Goal: Task Accomplishment & Management: Complete application form

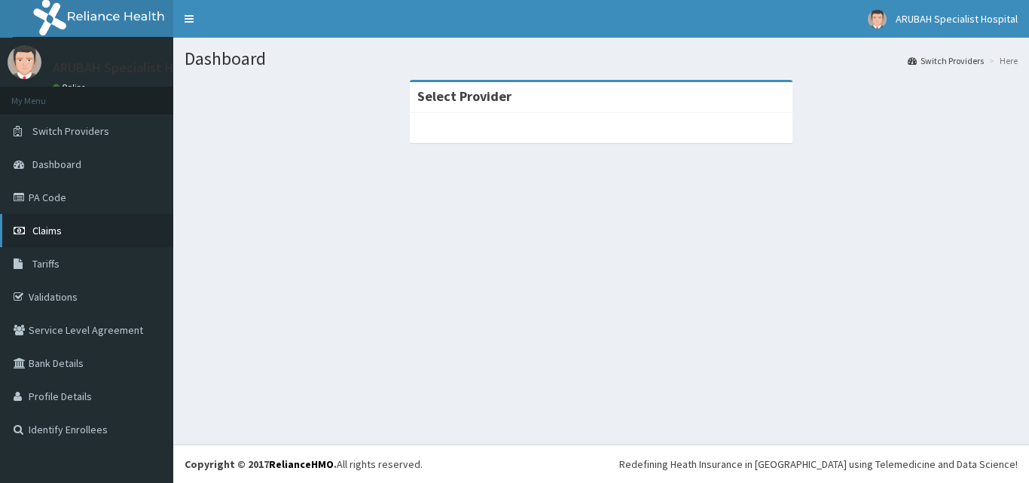
click at [94, 227] on link "Claims" at bounding box center [86, 230] width 173 height 33
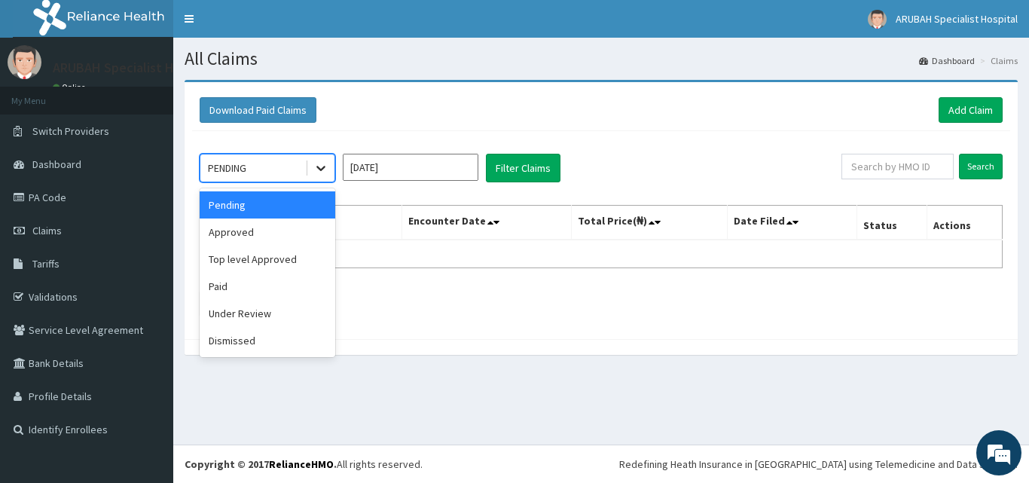
click at [313, 175] on icon at bounding box center [320, 167] width 15 height 15
click at [297, 236] on div "Approved" at bounding box center [268, 231] width 136 height 27
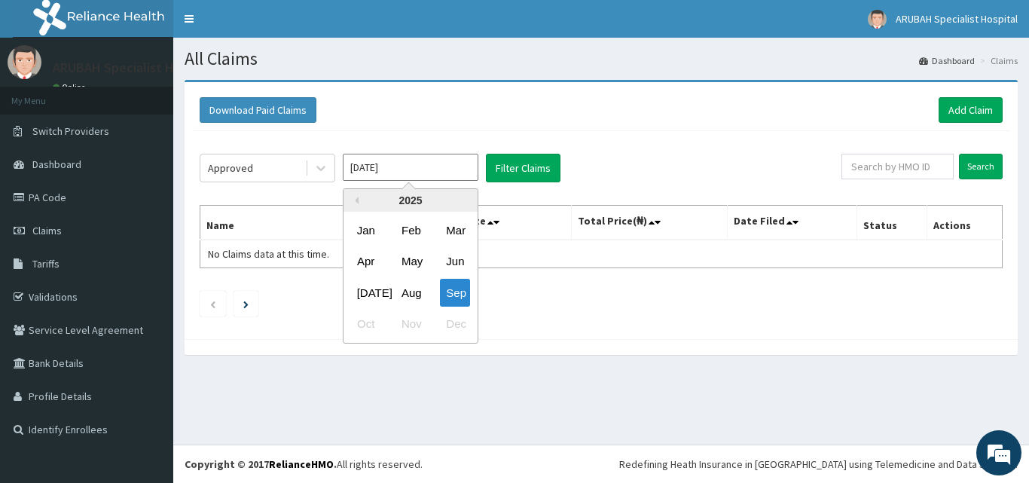
click at [459, 167] on input "[DATE]" at bounding box center [411, 167] width 136 height 27
click at [416, 284] on div "Aug" at bounding box center [410, 293] width 30 height 28
type input "Aug 2025"
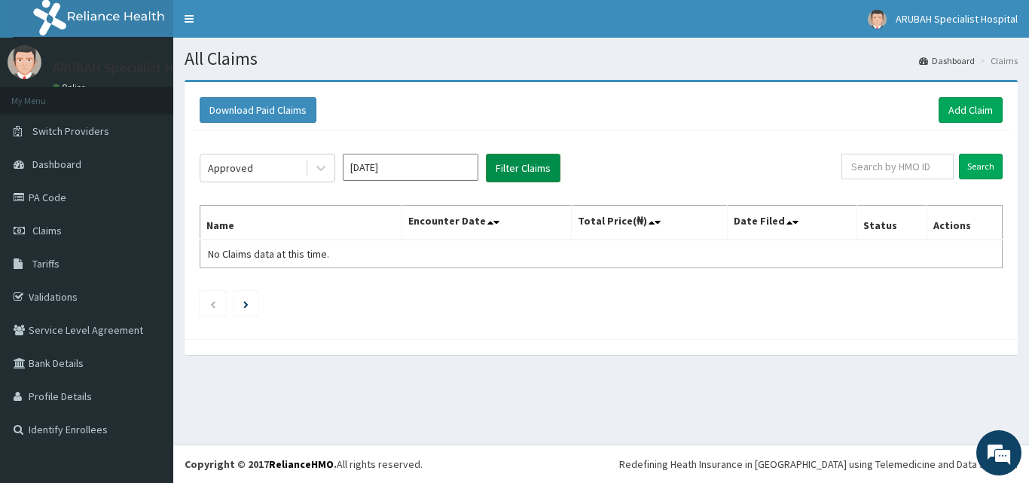
click at [530, 167] on button "Filter Claims" at bounding box center [523, 168] width 75 height 29
click at [532, 165] on button "Filter Claims" at bounding box center [523, 168] width 75 height 29
drag, startPoint x: 1028, startPoint y: 126, endPoint x: 1028, endPoint y: 172, distance: 46.7
click at [1028, 172] on div "Download Paid Claims Add Claim × Note you can only download claims within a max…" at bounding box center [600, 225] width 855 height 290
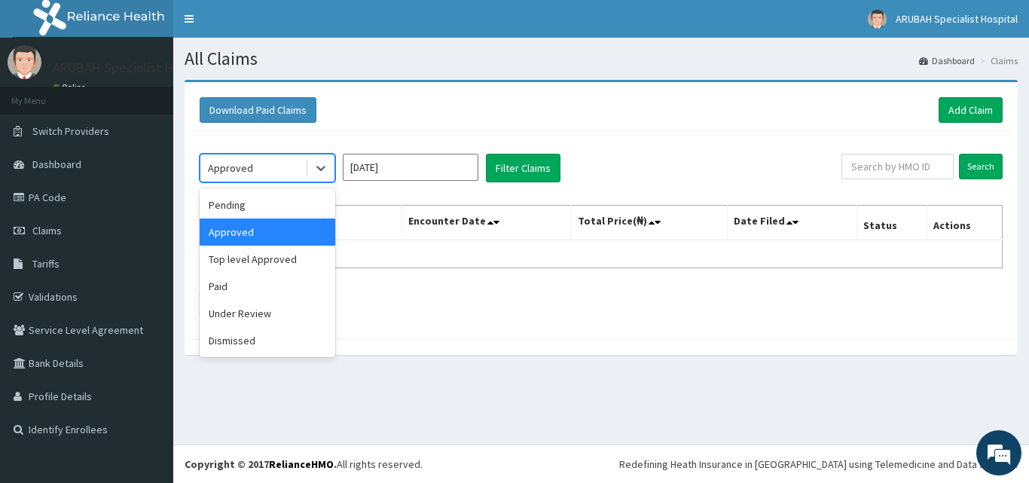
click at [294, 166] on div "Approved" at bounding box center [252, 168] width 105 height 24
click at [277, 284] on div "Paid" at bounding box center [268, 286] width 136 height 27
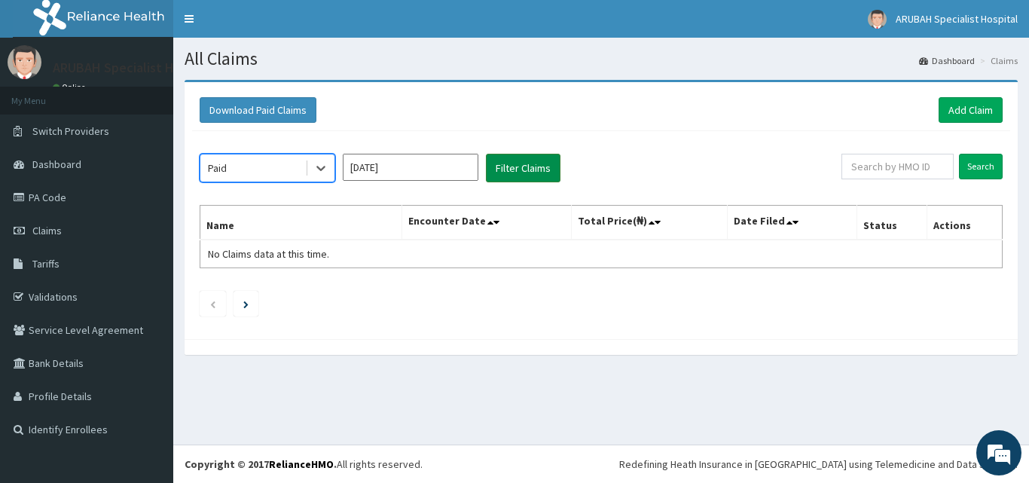
click at [517, 170] on button "Filter Claims" at bounding box center [523, 168] width 75 height 29
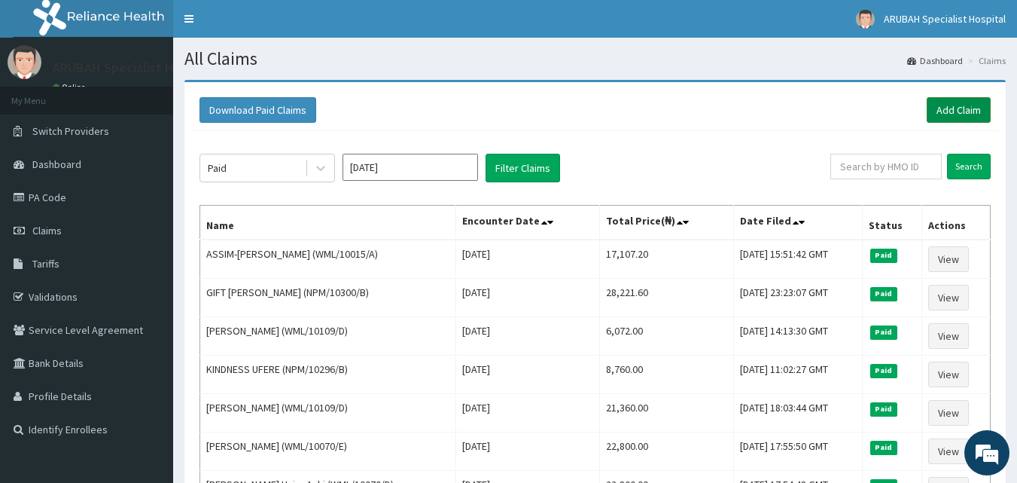
click at [968, 103] on link "Add Claim" at bounding box center [959, 110] width 64 height 26
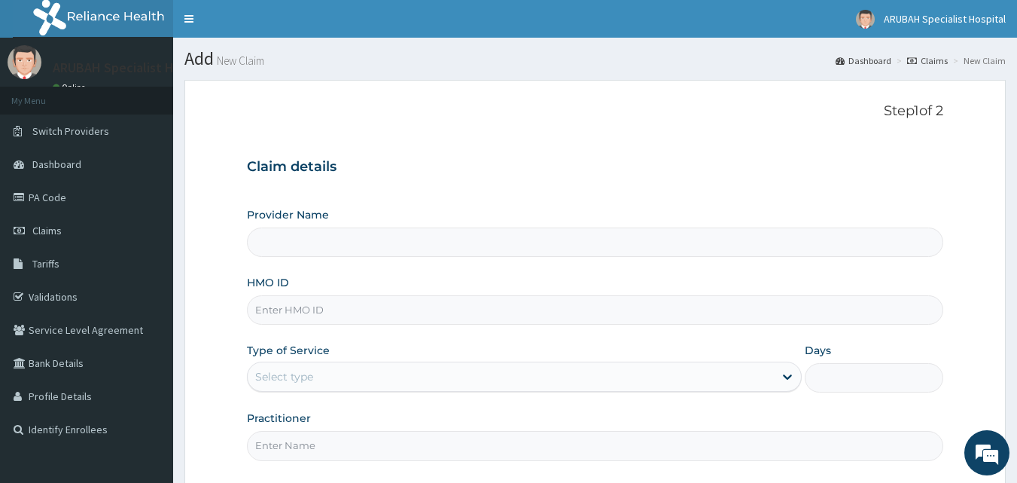
type input "[GEOGRAPHIC_DATA]- [GEOGRAPHIC_DATA]"
click at [291, 309] on input "HMO ID" at bounding box center [595, 309] width 697 height 29
paste input "ANP/10018/A"
type input "ANP/10018/A"
click at [291, 366] on div "Select type" at bounding box center [511, 376] width 526 height 24
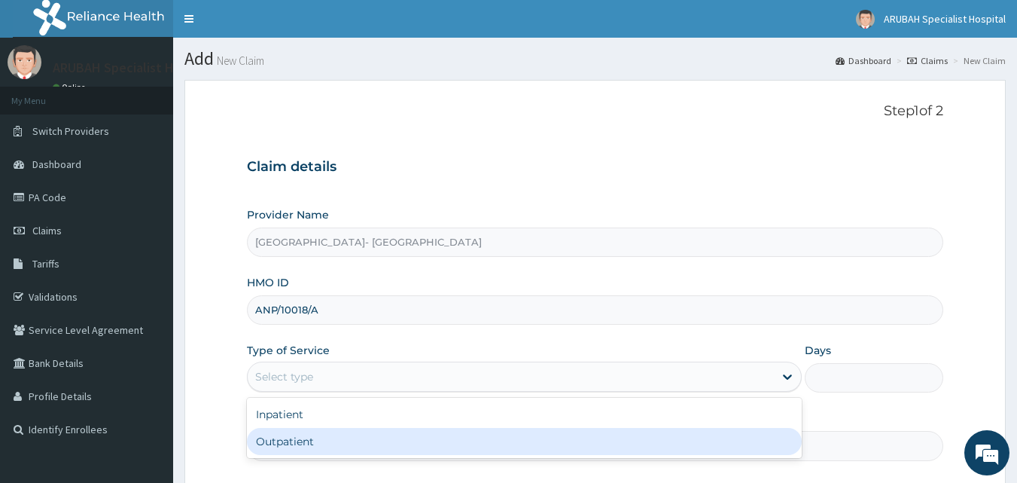
click at [285, 431] on div "Outpatient" at bounding box center [524, 441] width 555 height 27
type input "1"
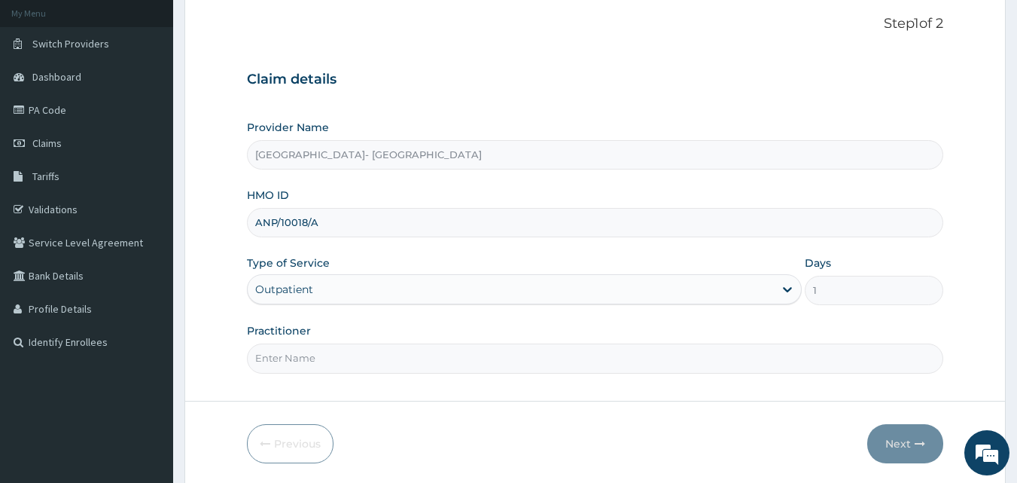
scroll to position [90, 0]
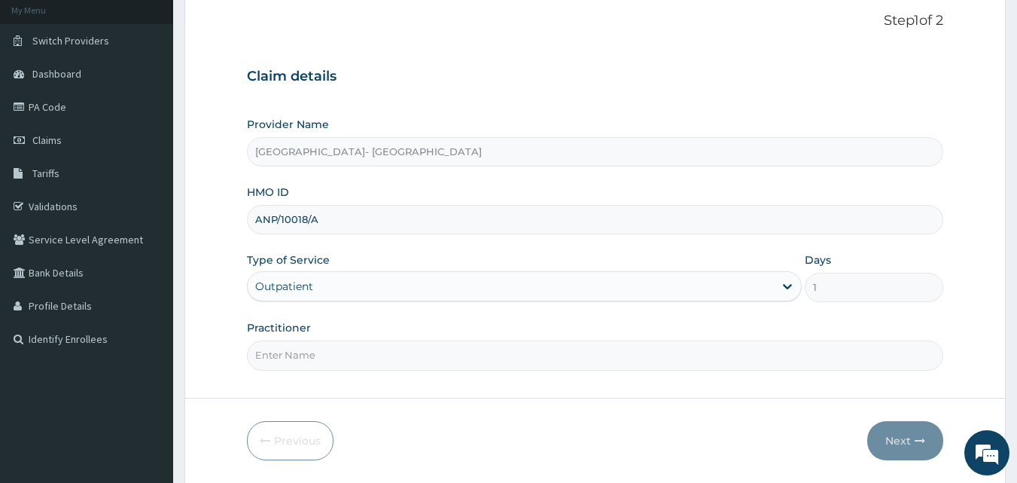
click at [420, 347] on input "Practitioner" at bounding box center [595, 354] width 697 height 29
type input "DR [PERSON_NAME]"
click at [893, 433] on button "Next" at bounding box center [905, 440] width 76 height 39
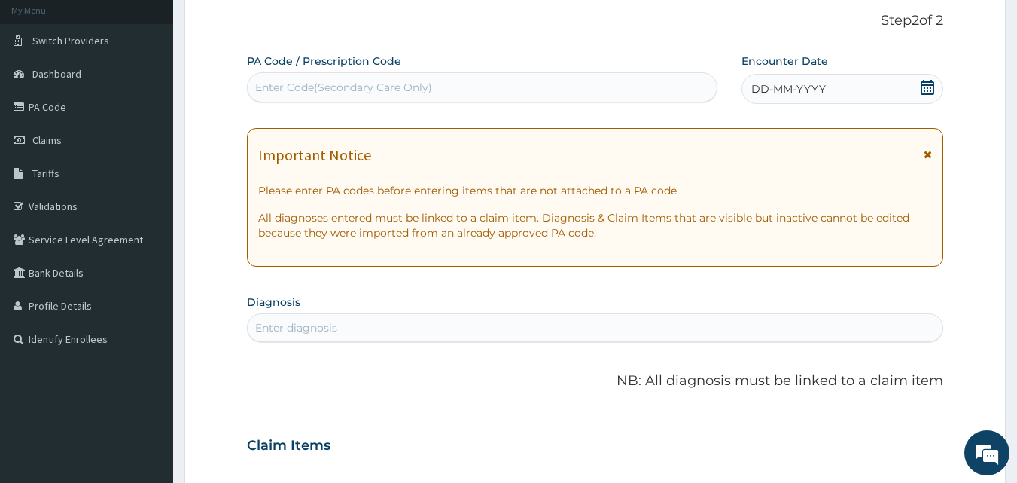
click at [924, 89] on icon at bounding box center [927, 87] width 15 height 15
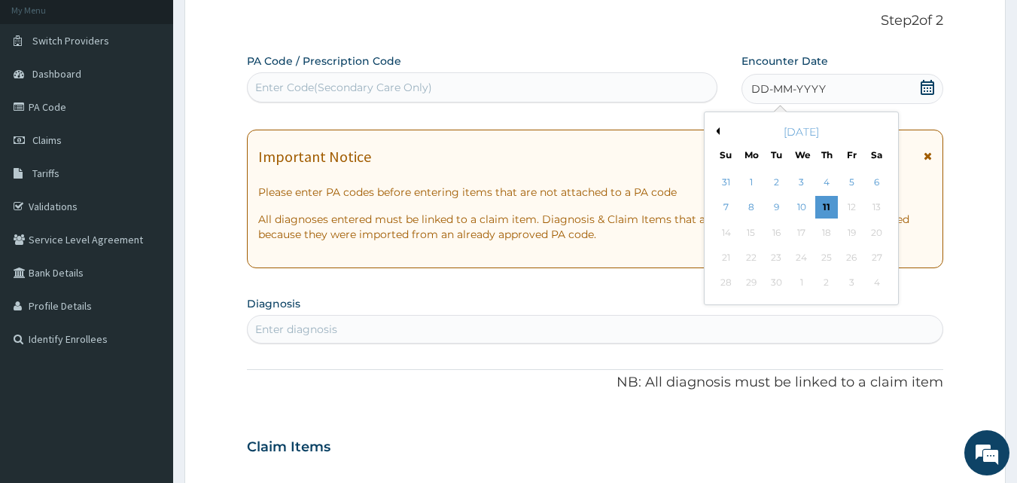
click at [716, 127] on button "Previous Month" at bounding box center [716, 131] width 8 height 8
click at [779, 208] on div "5" at bounding box center [777, 208] width 23 height 23
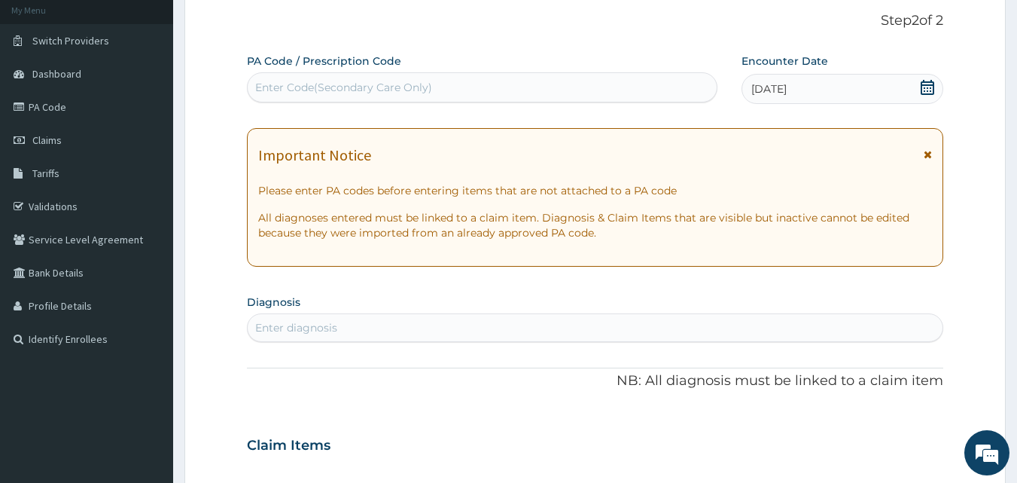
click at [376, 333] on div "Enter diagnosis" at bounding box center [596, 327] width 696 height 24
type input "PLASMOD"
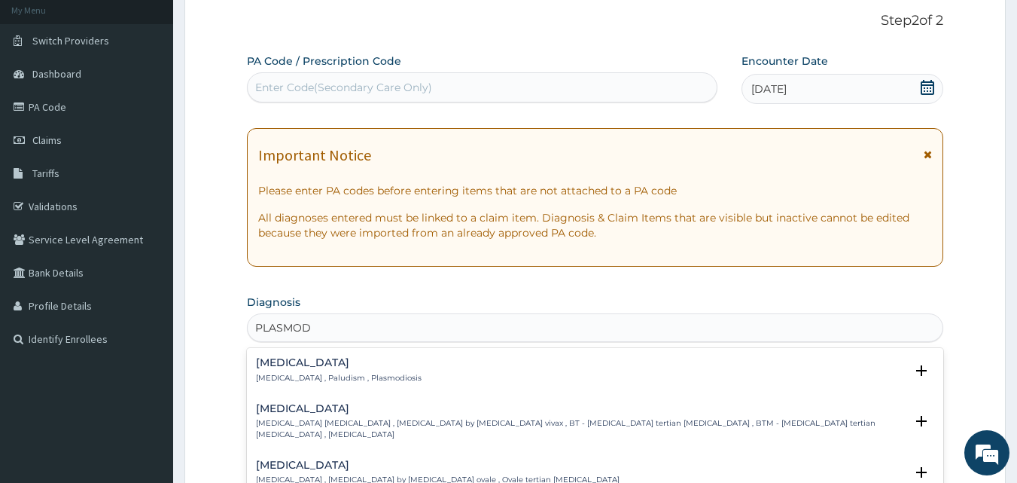
click at [352, 370] on div "[MEDICAL_DATA] [MEDICAL_DATA] , Paludism , Plasmodiosis" at bounding box center [339, 370] width 166 height 26
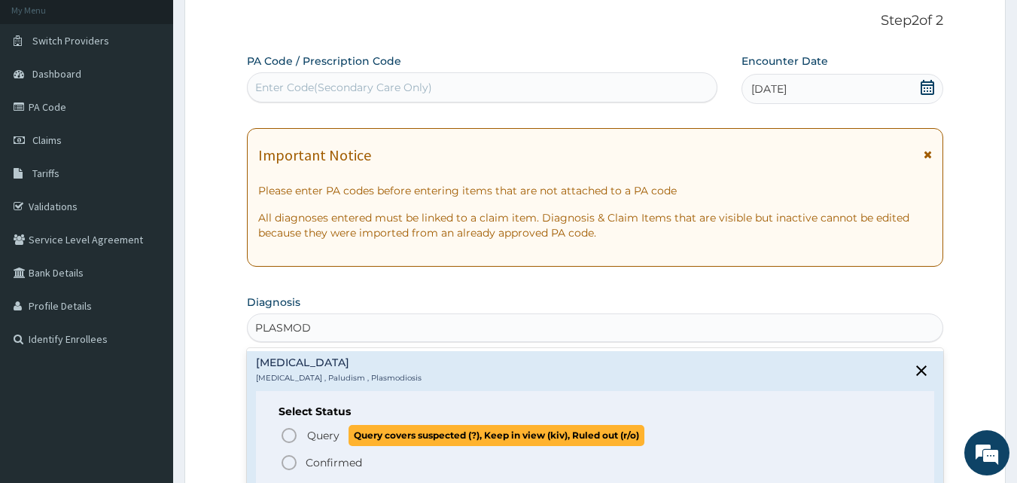
drag, startPoint x: 352, startPoint y: 370, endPoint x: 287, endPoint y: 443, distance: 98.1
click at [287, 443] on div "[MEDICAL_DATA] [MEDICAL_DATA] , Paludism , Plasmodiosis Select Status Query Que…" at bounding box center [595, 421] width 679 height 129
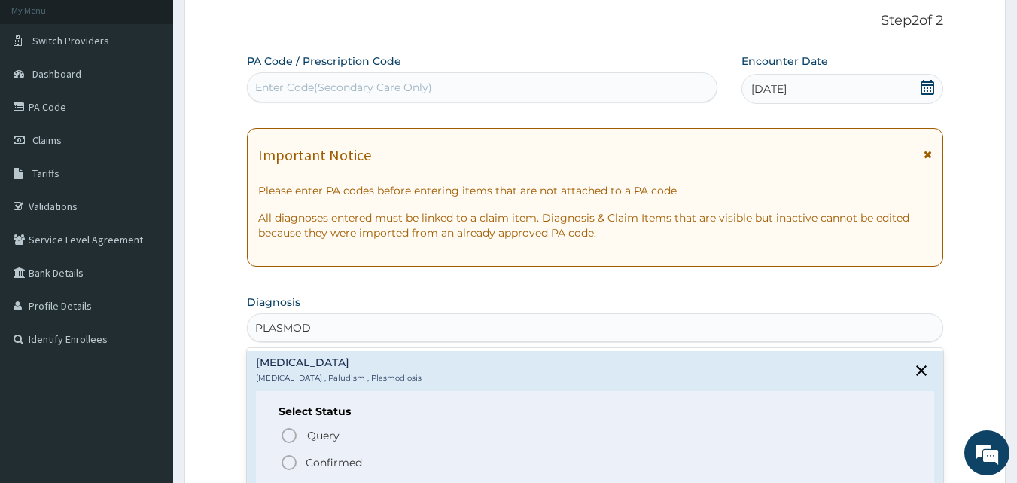
click at [288, 462] on icon "status option filled" at bounding box center [289, 462] width 18 height 18
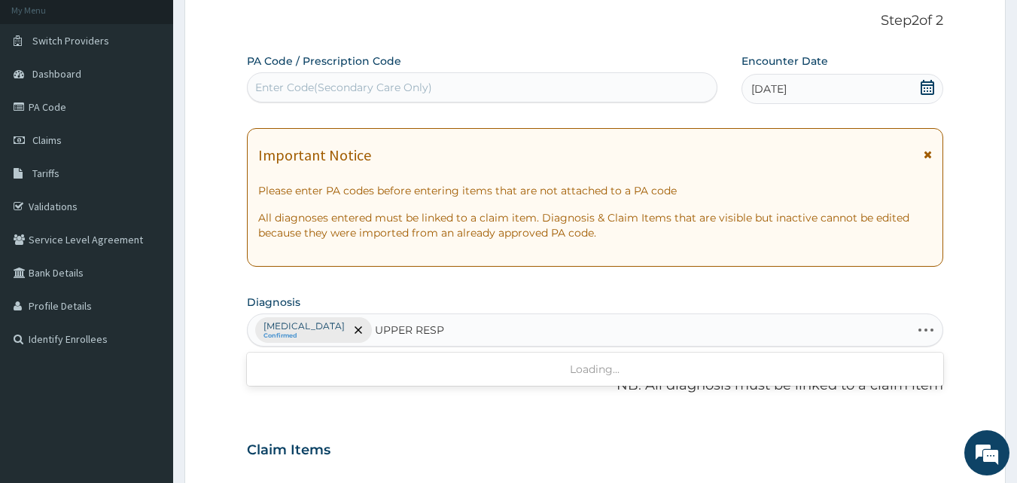
type input "UPPER RESPI"
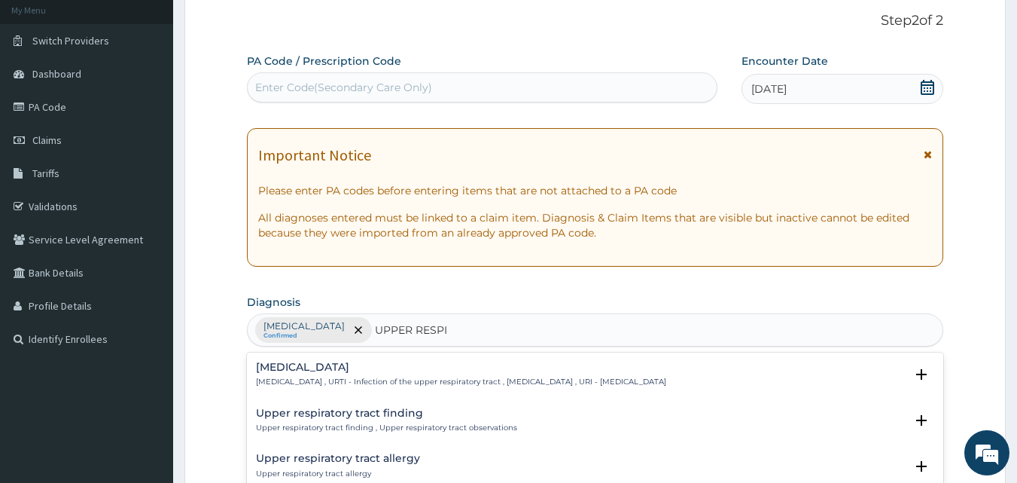
click at [389, 370] on h4 "[MEDICAL_DATA]" at bounding box center [461, 366] width 410 height 11
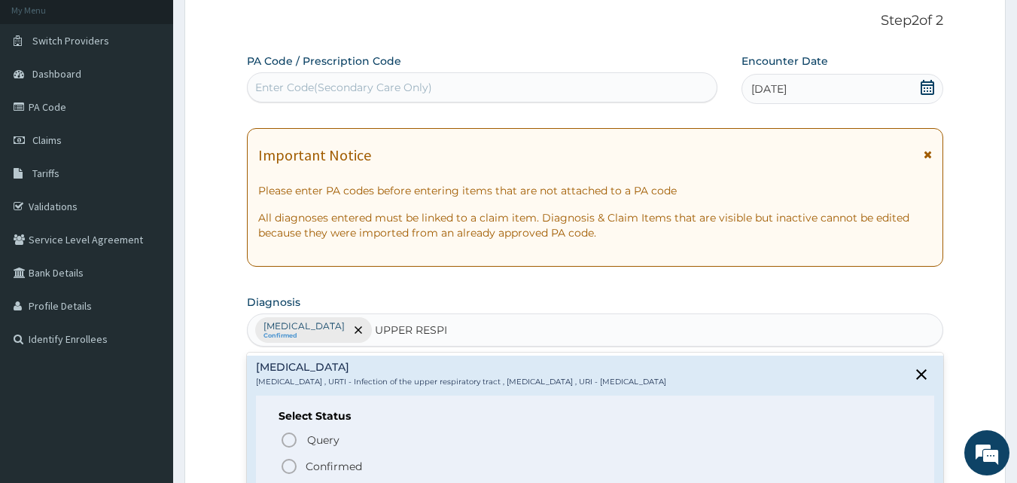
click at [288, 461] on icon "status option filled" at bounding box center [289, 466] width 18 height 18
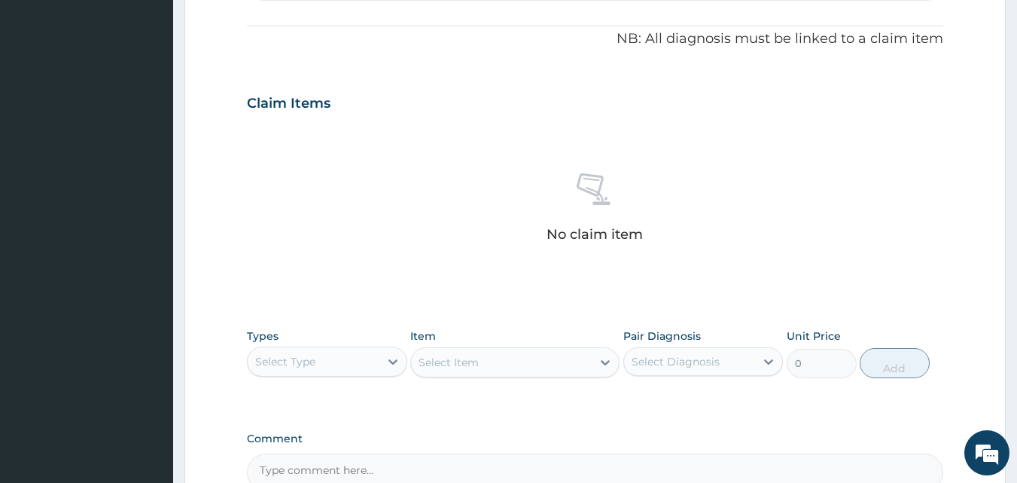
scroll to position [442, 0]
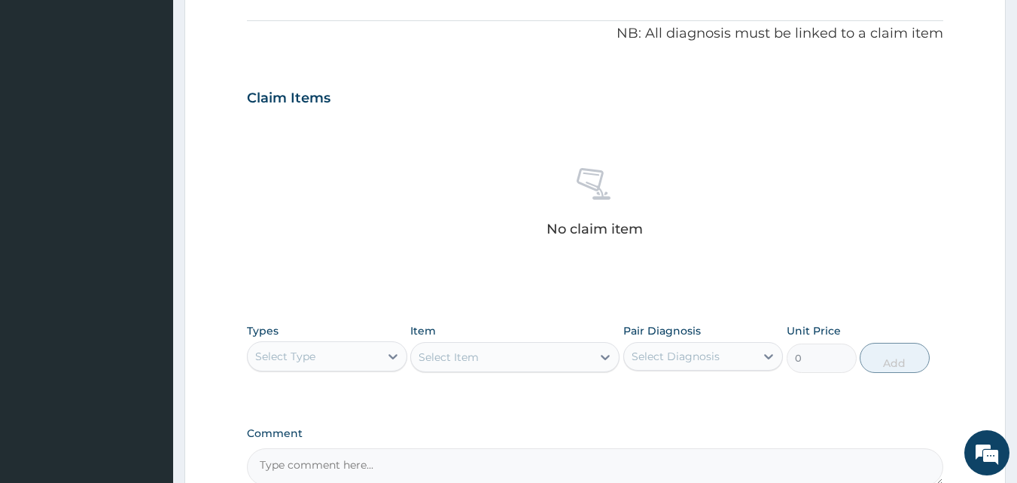
click at [365, 371] on div "Types Select Type" at bounding box center [327, 348] width 160 height 50
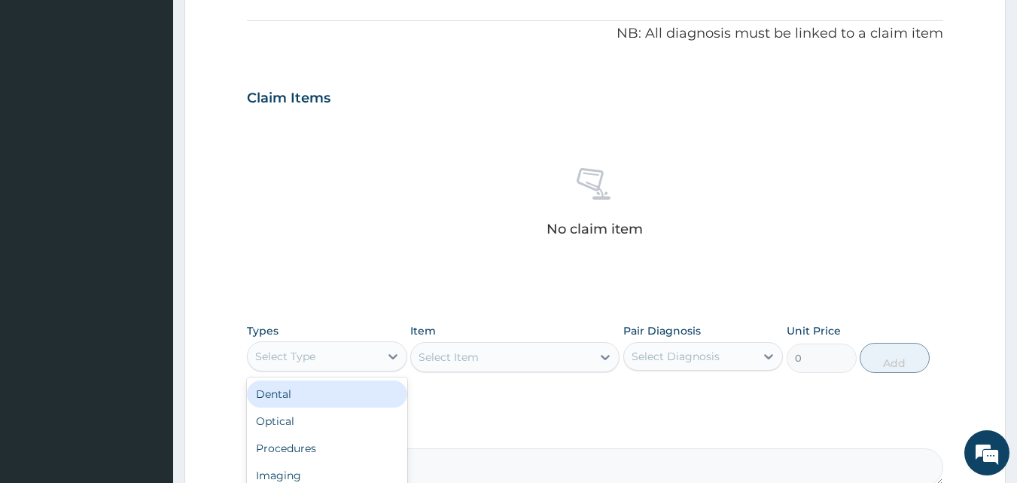
click at [336, 345] on div "Select Type" at bounding box center [314, 356] width 132 height 24
type input "PR"
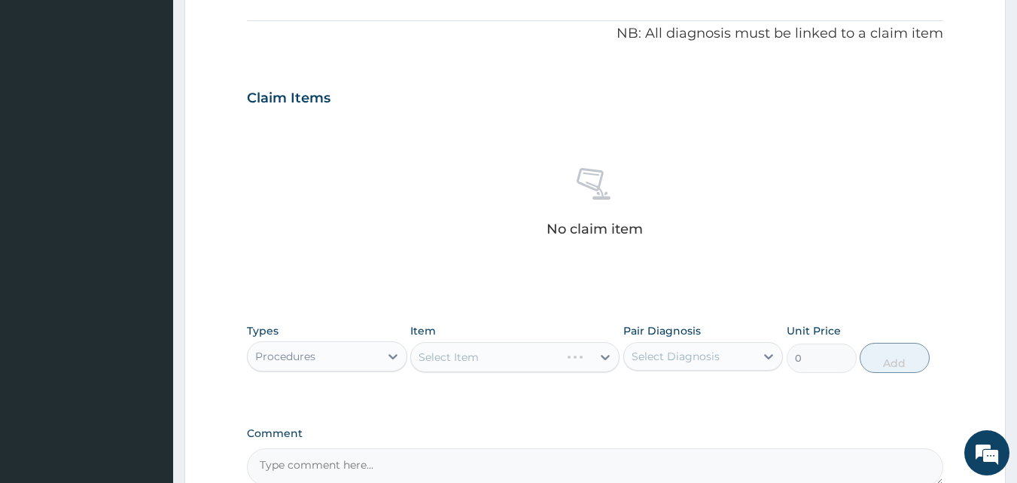
click at [603, 357] on div "Select Item" at bounding box center [514, 357] width 209 height 30
click at [597, 357] on div "Select Item" at bounding box center [514, 357] width 209 height 30
click at [591, 357] on div "Select Item" at bounding box center [514, 357] width 209 height 30
click at [605, 353] on div "Select Item" at bounding box center [514, 357] width 209 height 30
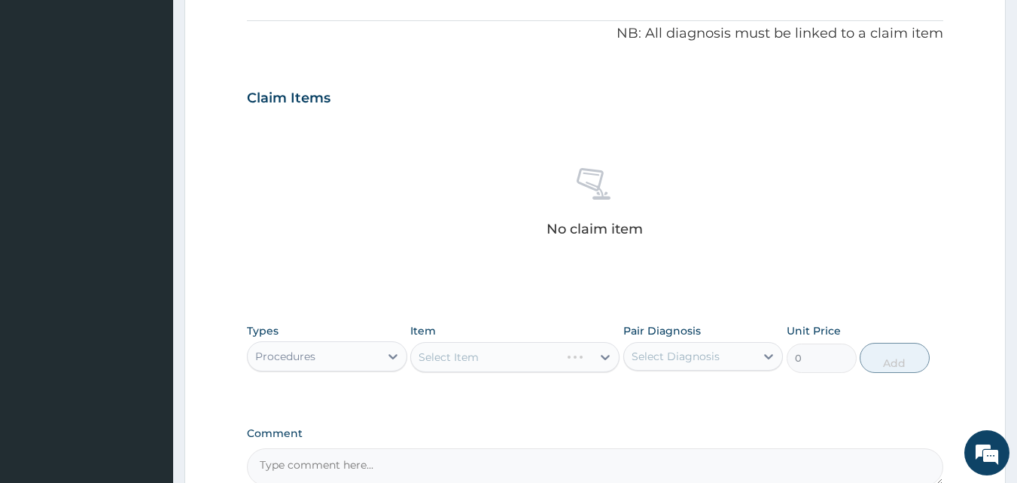
click at [599, 353] on div "Select Item" at bounding box center [514, 357] width 209 height 30
click at [594, 361] on div "Select Item" at bounding box center [514, 357] width 209 height 30
click at [604, 356] on div "Select Item" at bounding box center [514, 357] width 209 height 30
click at [580, 351] on div "Select Item" at bounding box center [501, 357] width 181 height 24
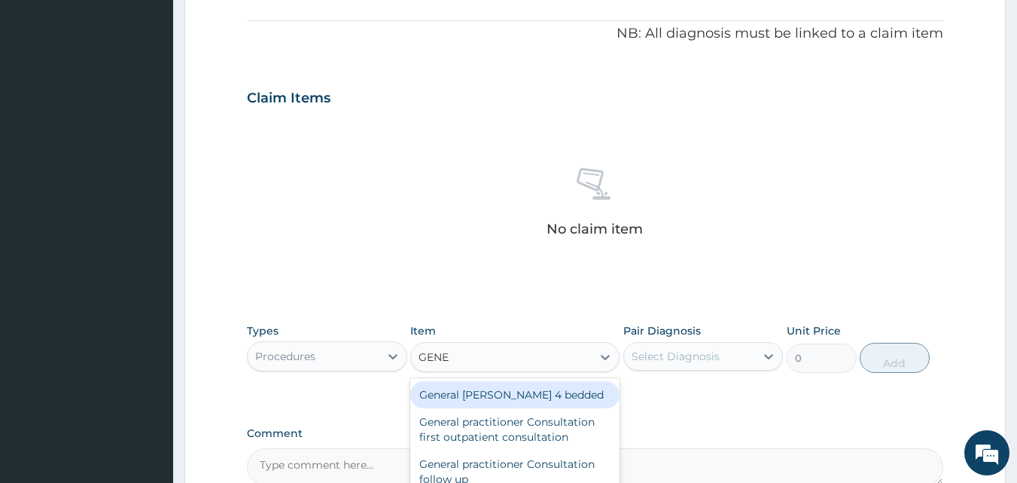
type input "GENER"
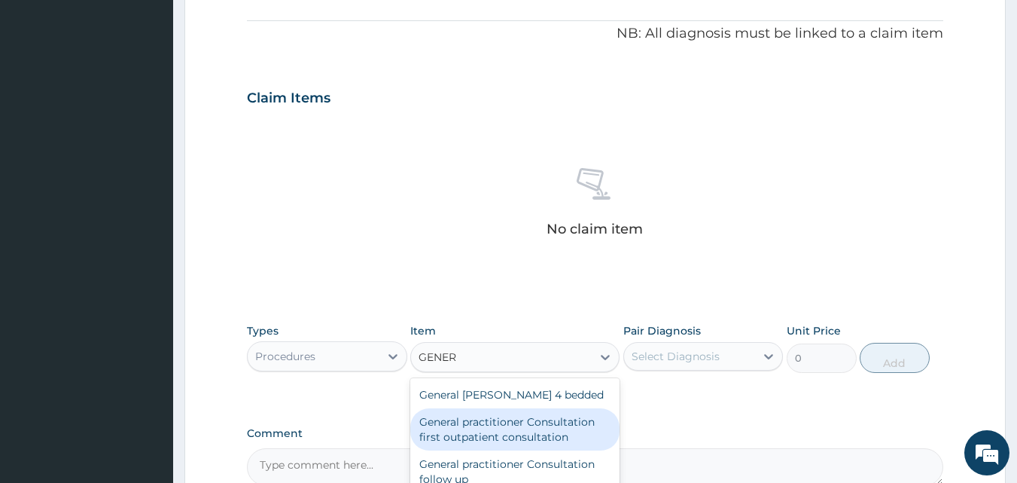
click at [544, 424] on div "General practitioner Consultation first outpatient consultation" at bounding box center [514, 429] width 209 height 42
type input "3960"
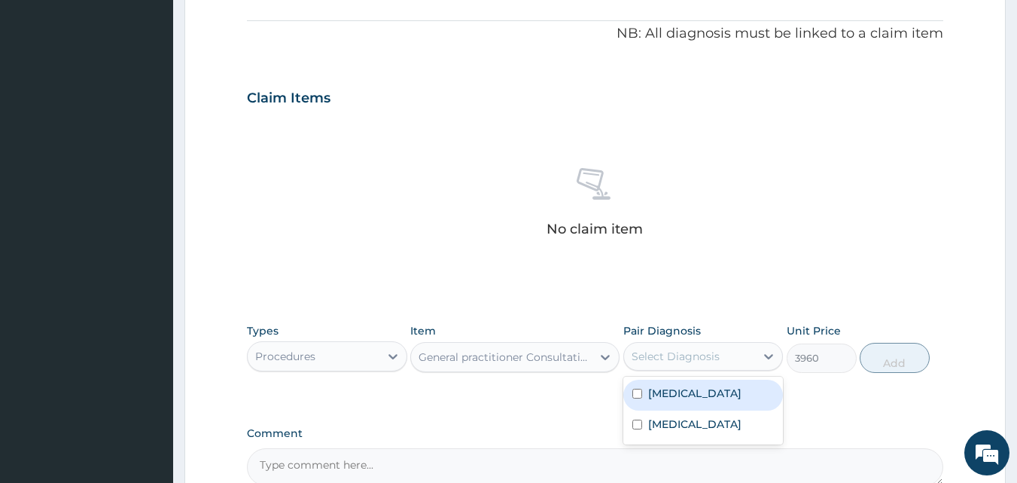
click at [730, 352] on div "Select Diagnosis" at bounding box center [690, 356] width 132 height 24
click at [635, 391] on input "checkbox" at bounding box center [637, 394] width 10 height 10
checkbox input "true"
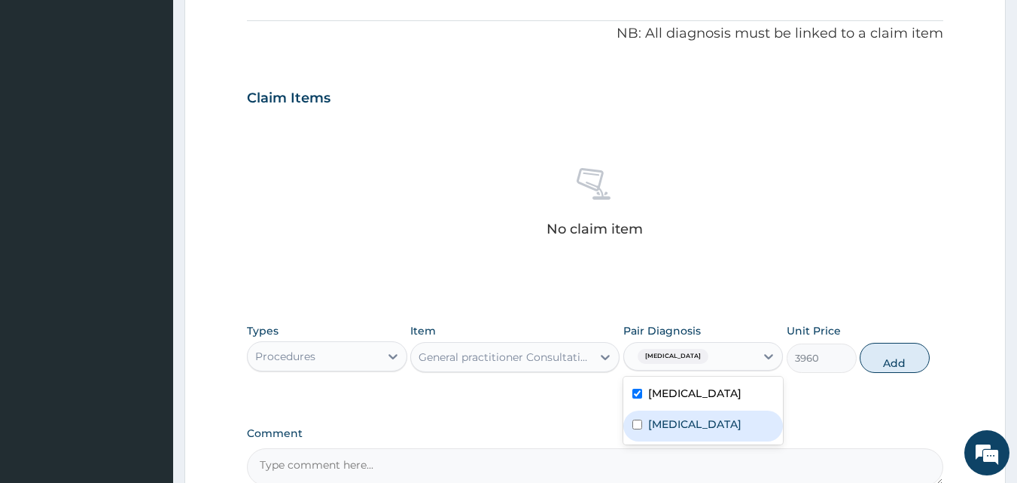
click at [635, 429] on input "checkbox" at bounding box center [637, 424] width 10 height 10
checkbox input "true"
click at [880, 352] on button "Add" at bounding box center [895, 358] width 70 height 30
type input "0"
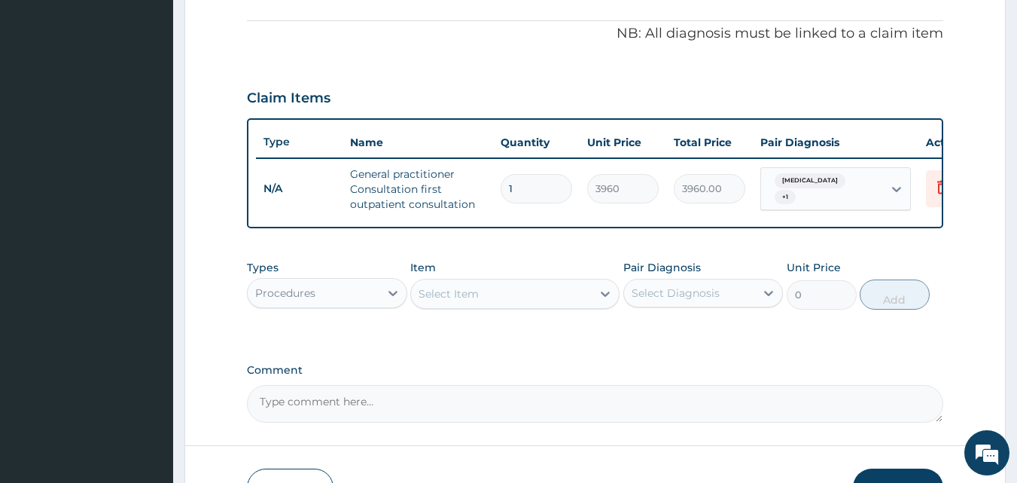
click at [486, 302] on div "Select Item" at bounding box center [501, 294] width 181 height 24
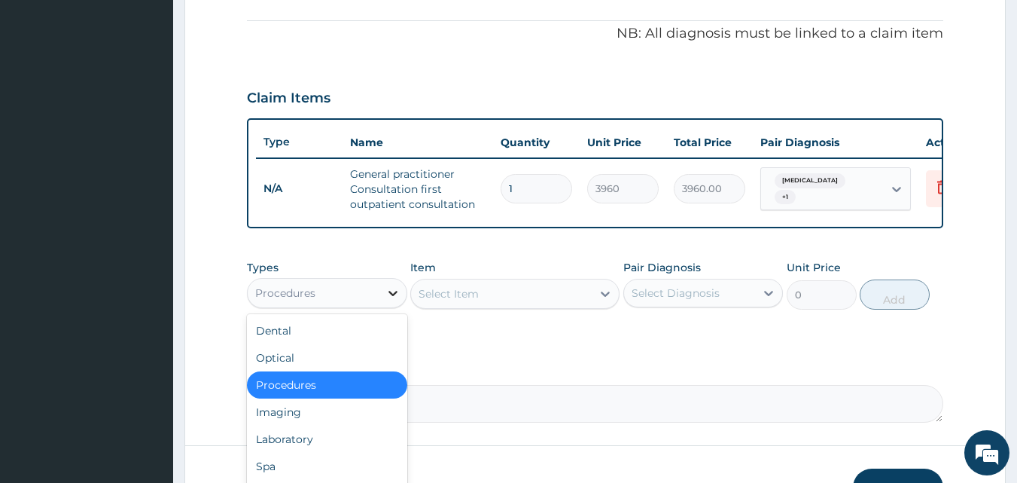
click at [392, 296] on icon at bounding box center [393, 293] width 9 height 5
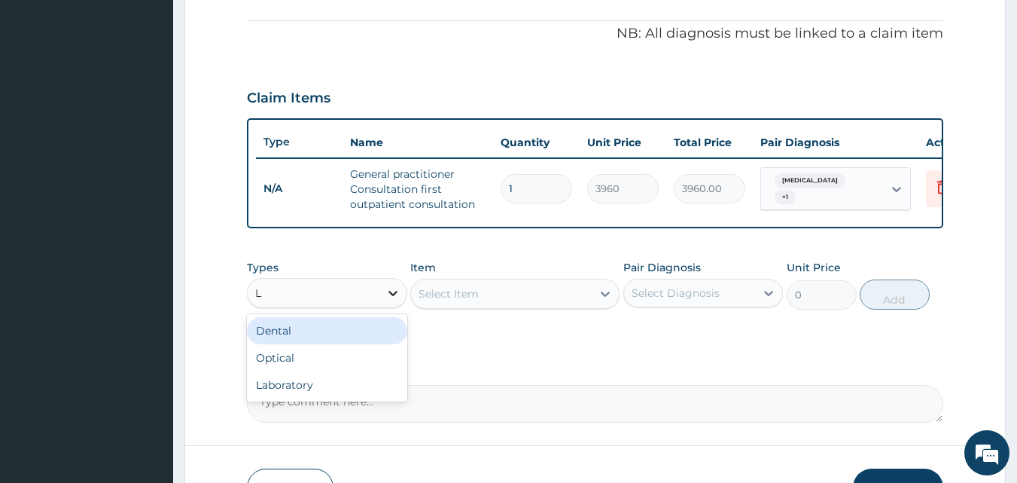
type input "LA"
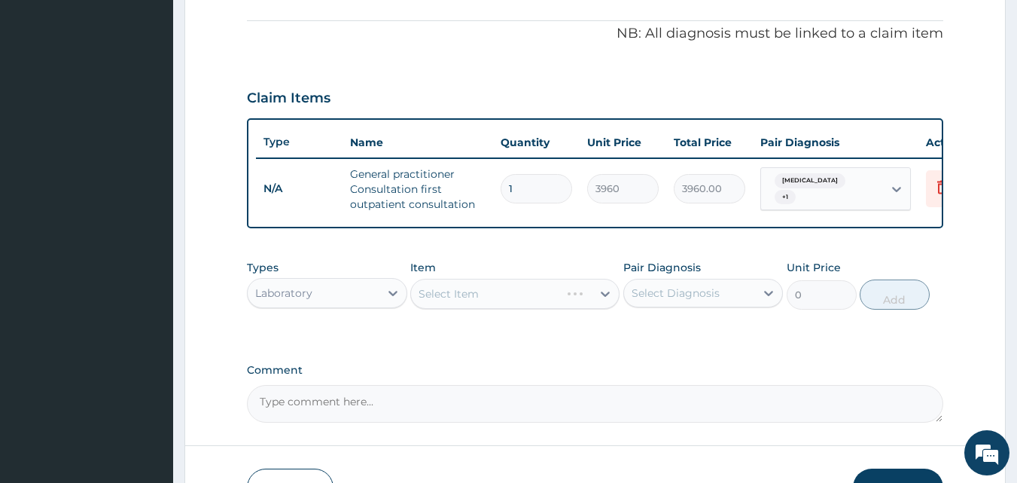
click at [607, 303] on div "Select Item" at bounding box center [514, 294] width 209 height 30
click at [596, 304] on div at bounding box center [605, 293] width 27 height 27
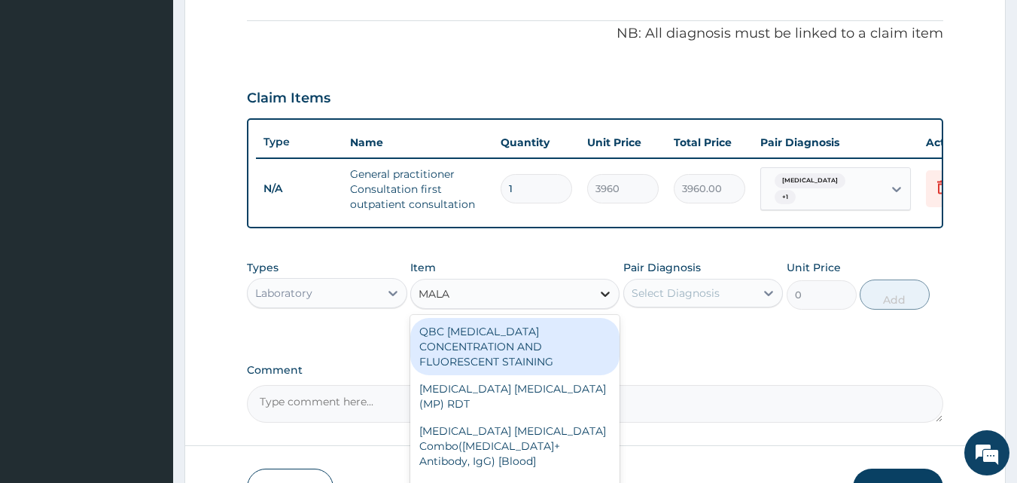
type input "MALAR"
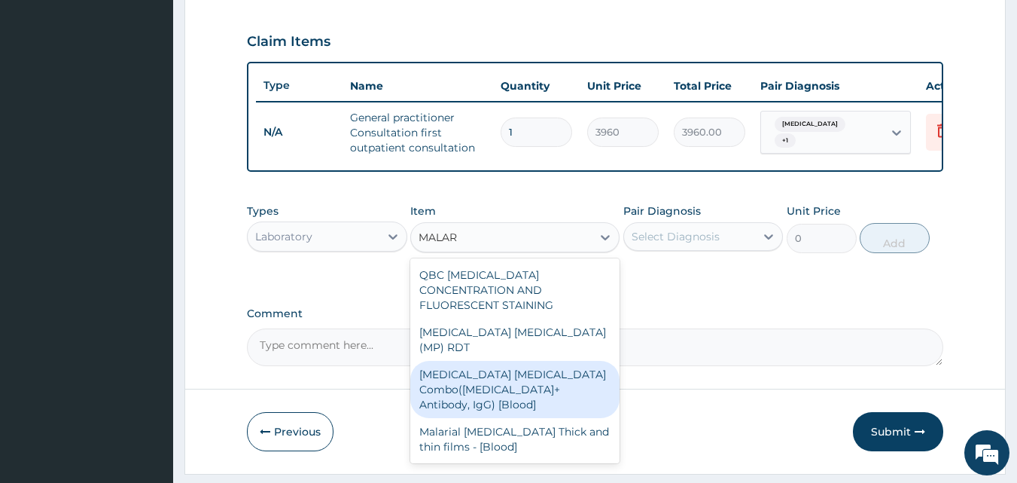
scroll to position [502, 0]
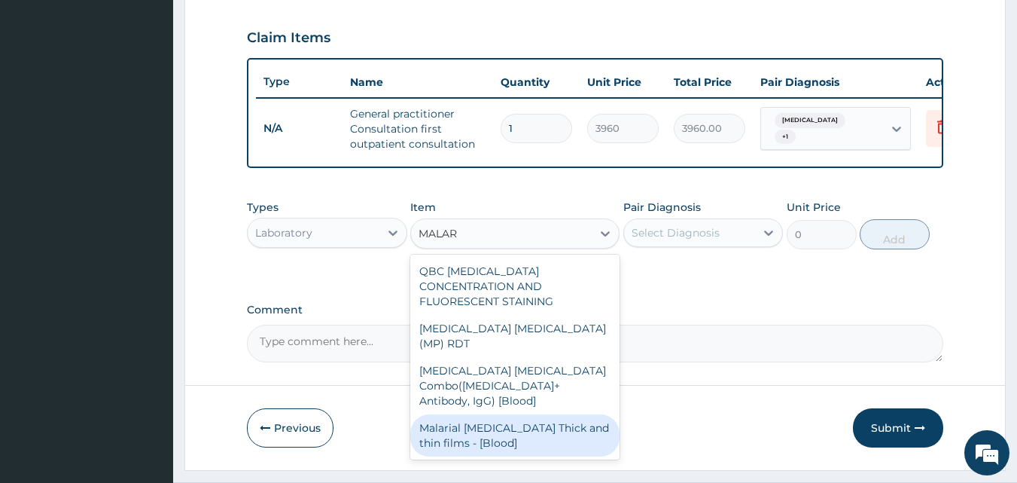
click at [531, 414] on div "Malarial [MEDICAL_DATA] Thick and thin films - [Blood]" at bounding box center [514, 435] width 209 height 42
type input "1800"
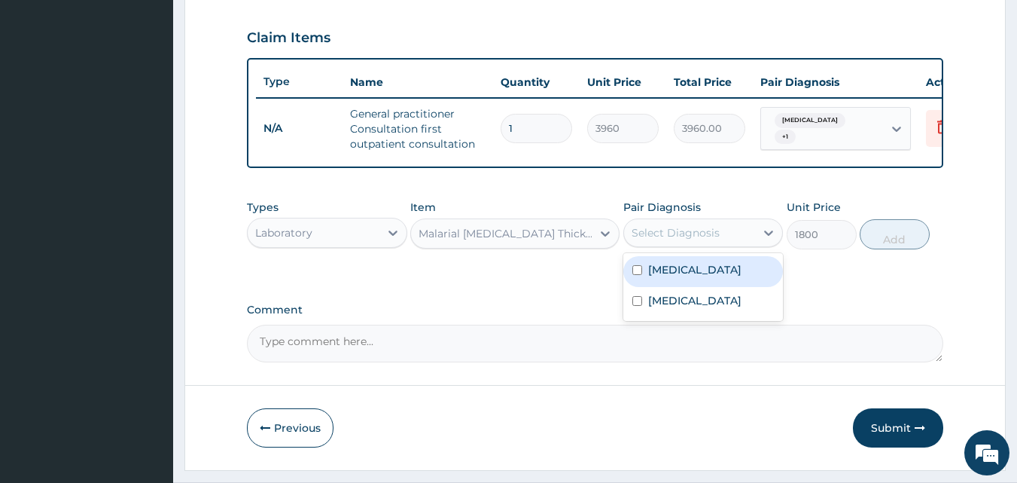
click at [699, 245] on div "Select Diagnosis" at bounding box center [690, 233] width 132 height 24
click at [670, 276] on label "[MEDICAL_DATA]" at bounding box center [694, 269] width 93 height 15
checkbox input "true"
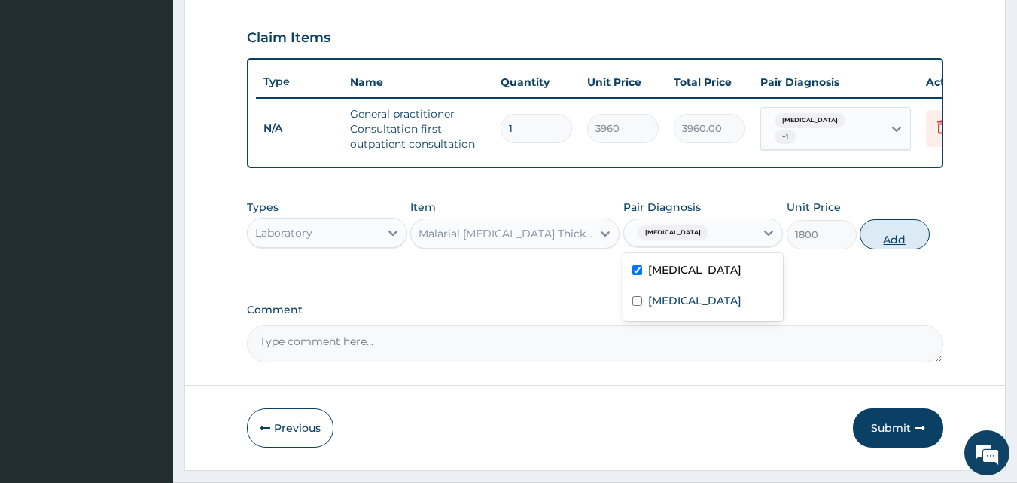
click at [909, 238] on button "Add" at bounding box center [895, 234] width 70 height 30
type input "0"
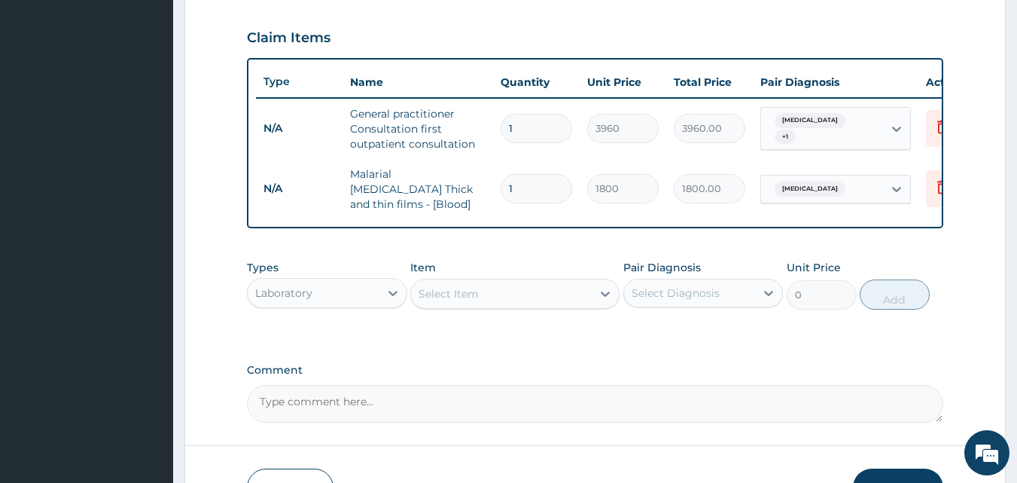
click at [532, 295] on div "Select Item" at bounding box center [501, 294] width 181 height 24
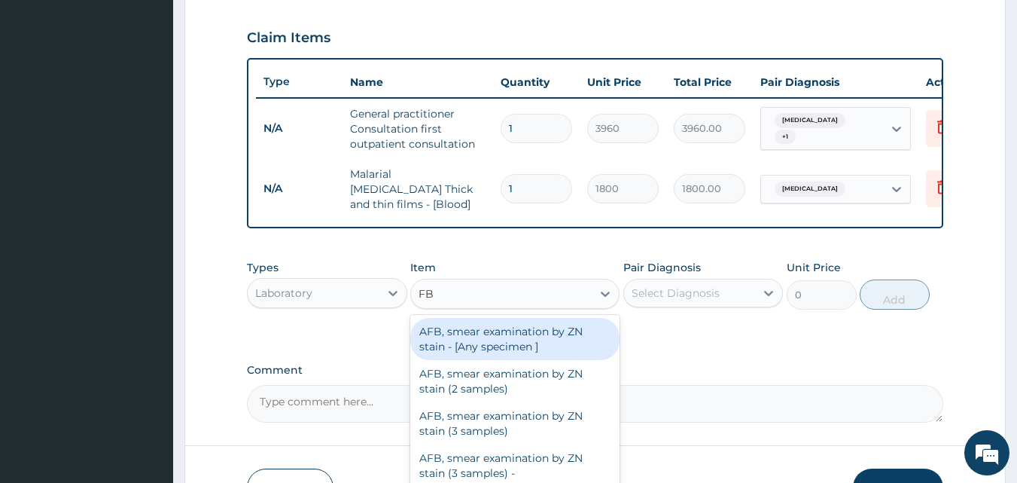
type input "FBC"
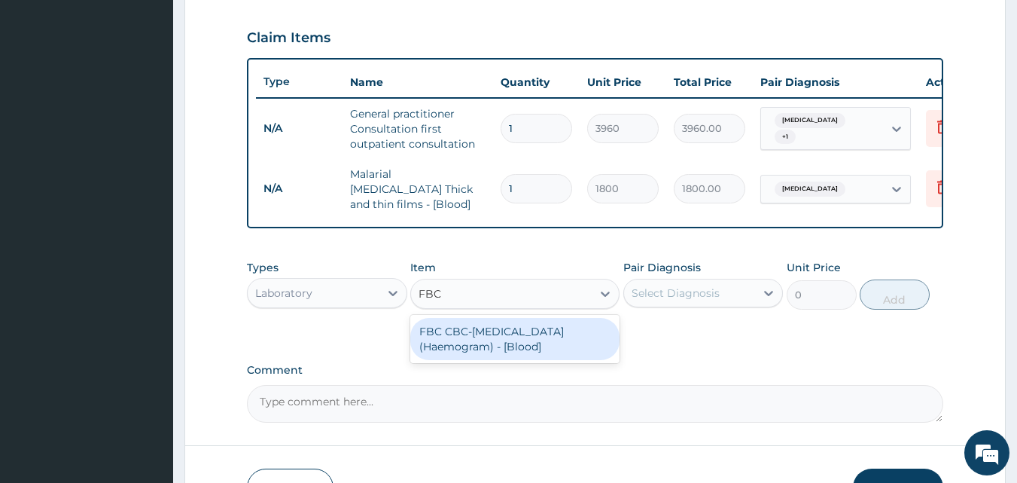
click at [504, 333] on div "FBC CBC-[MEDICAL_DATA] (Haemogram) - [Blood]" at bounding box center [514, 339] width 209 height 42
type input "4800"
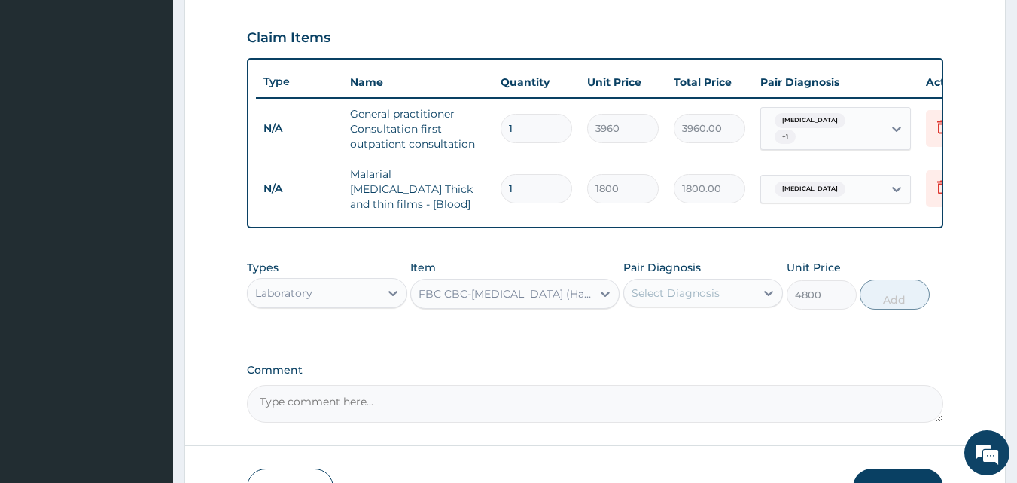
click at [679, 287] on div "Select Diagnosis" at bounding box center [690, 293] width 132 height 24
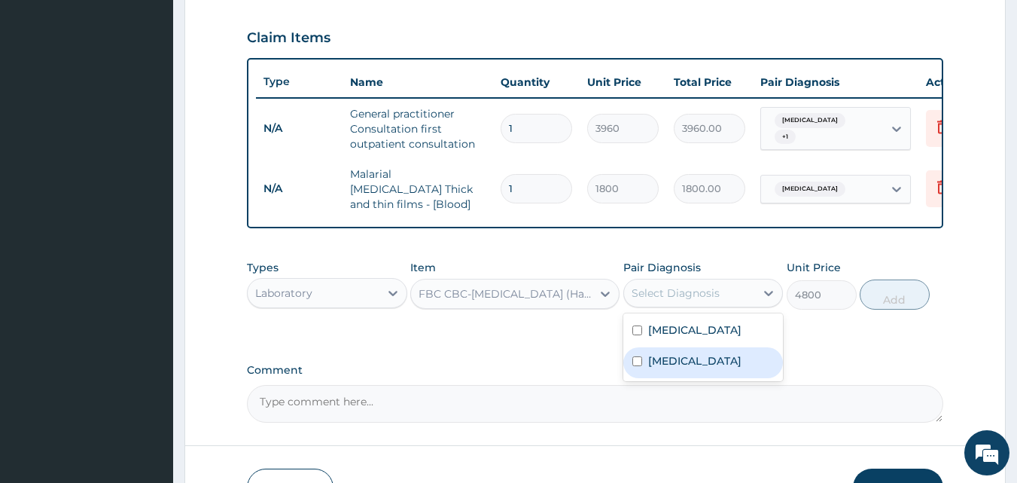
click at [663, 365] on label "[MEDICAL_DATA]" at bounding box center [694, 360] width 93 height 15
checkbox input "true"
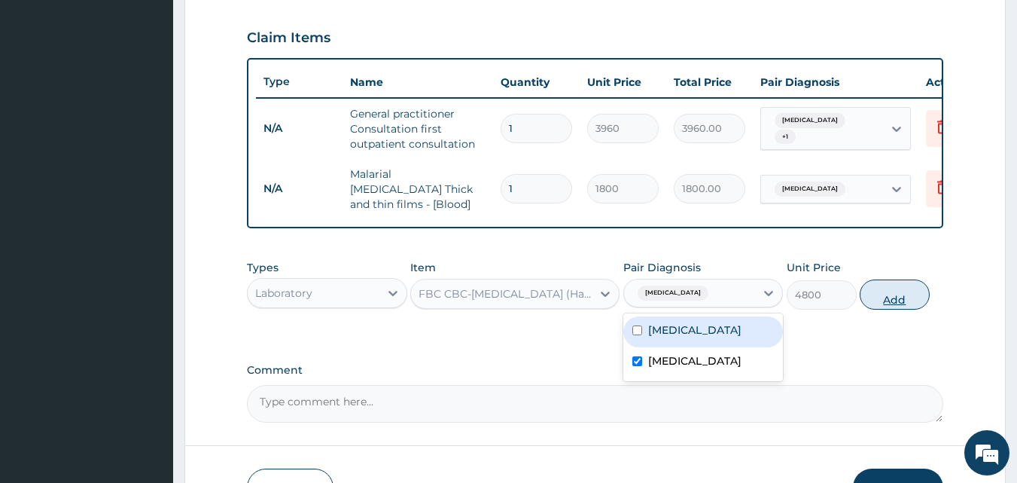
click at [887, 303] on button "Add" at bounding box center [895, 294] width 70 height 30
type input "0"
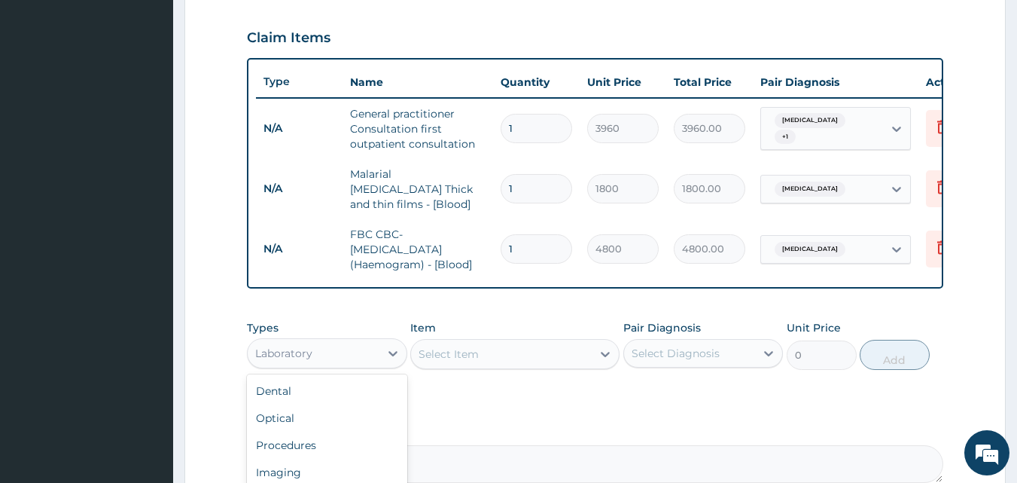
click at [332, 355] on div "Laboratory" at bounding box center [314, 353] width 132 height 24
type input "DR"
click at [453, 361] on div "Select Item" at bounding box center [514, 354] width 209 height 30
click at [501, 354] on div "Select Item" at bounding box center [514, 354] width 209 height 30
click at [539, 354] on div "Select Item" at bounding box center [514, 354] width 209 height 30
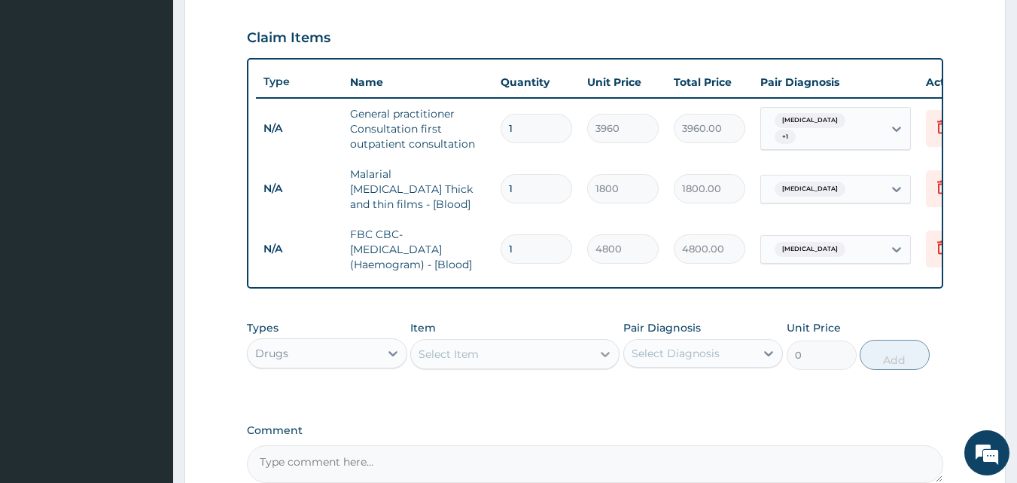
click at [593, 357] on div at bounding box center [605, 353] width 27 height 27
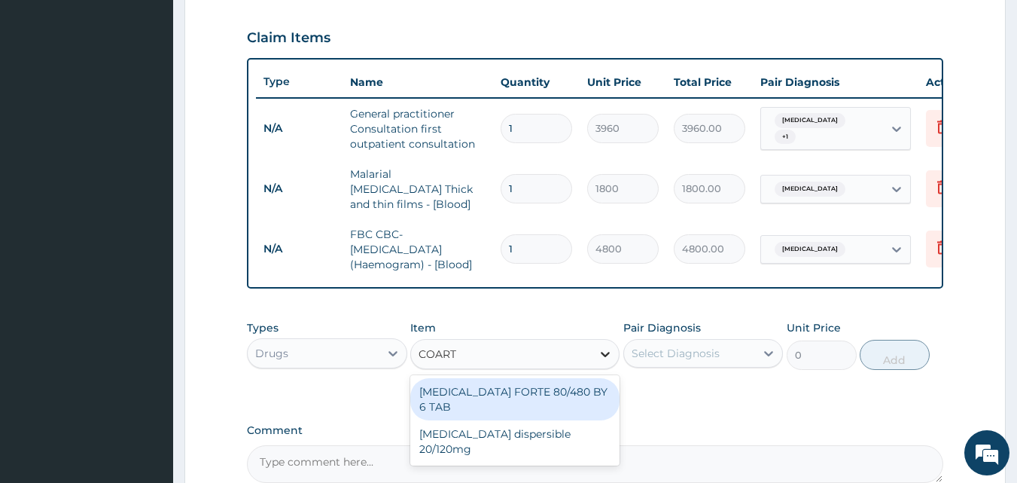
type input "COARTE"
click at [599, 387] on div "[MEDICAL_DATA] FORTE 80/480 BY 6 TAB" at bounding box center [514, 399] width 209 height 42
type input "501.6"
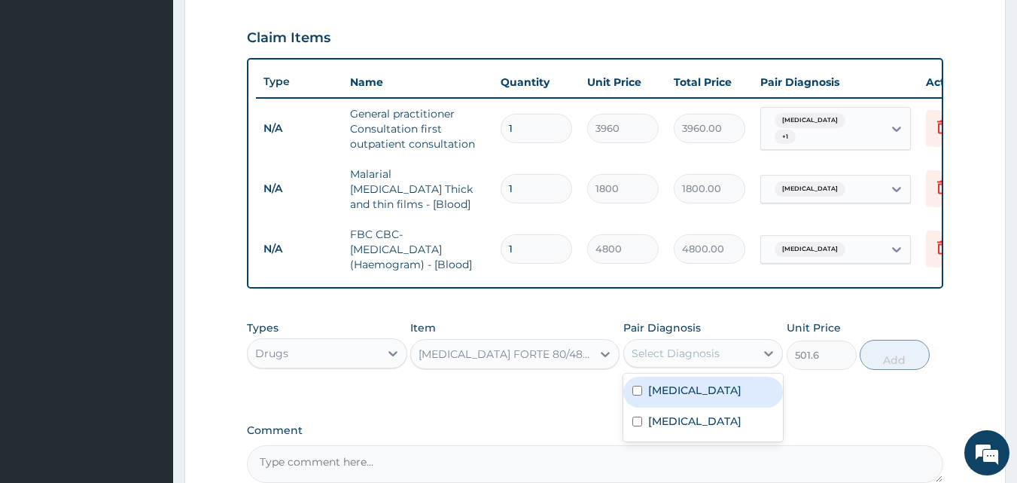
click at [654, 361] on div "Select Diagnosis" at bounding box center [676, 353] width 88 height 15
click at [655, 393] on label "[MEDICAL_DATA]" at bounding box center [694, 390] width 93 height 15
checkbox input "true"
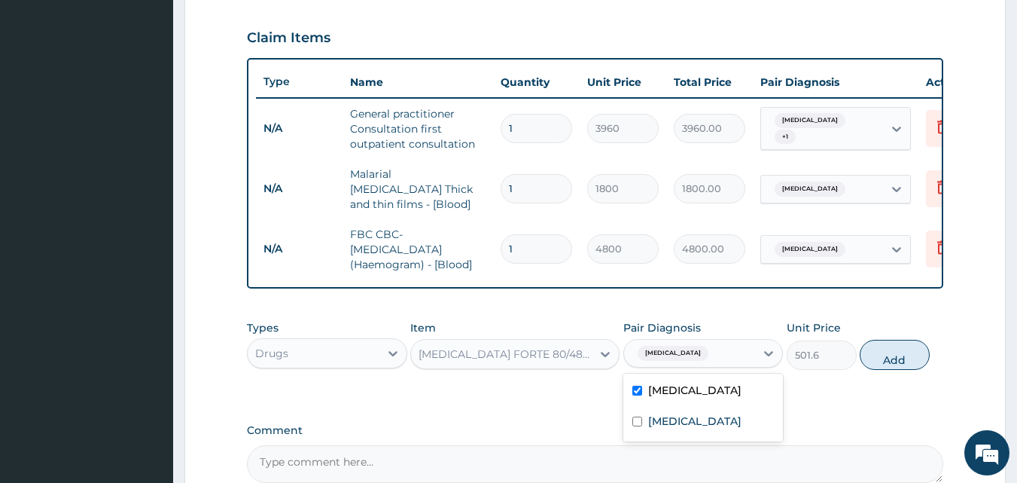
click at [553, 356] on div "[MEDICAL_DATA] FORTE 80/480 BY 6 TAB" at bounding box center [506, 353] width 175 height 15
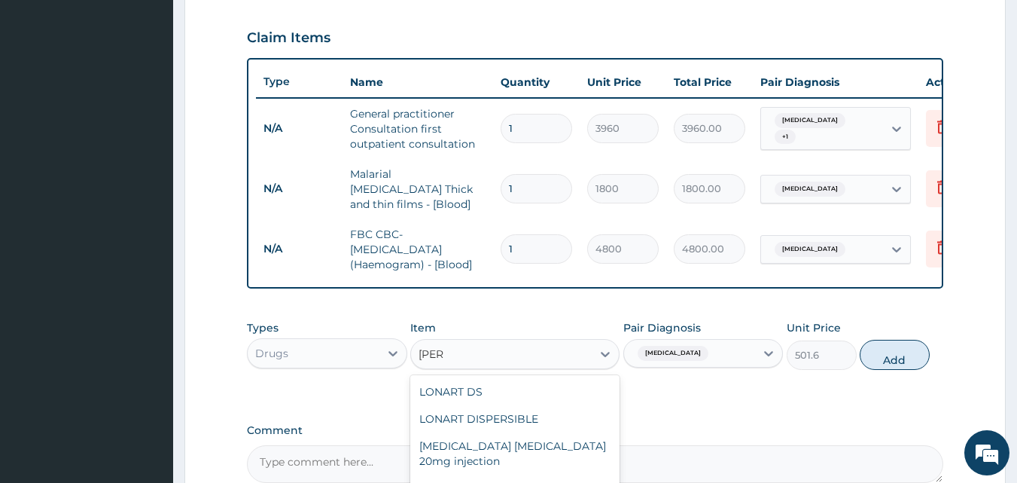
scroll to position [0, 0]
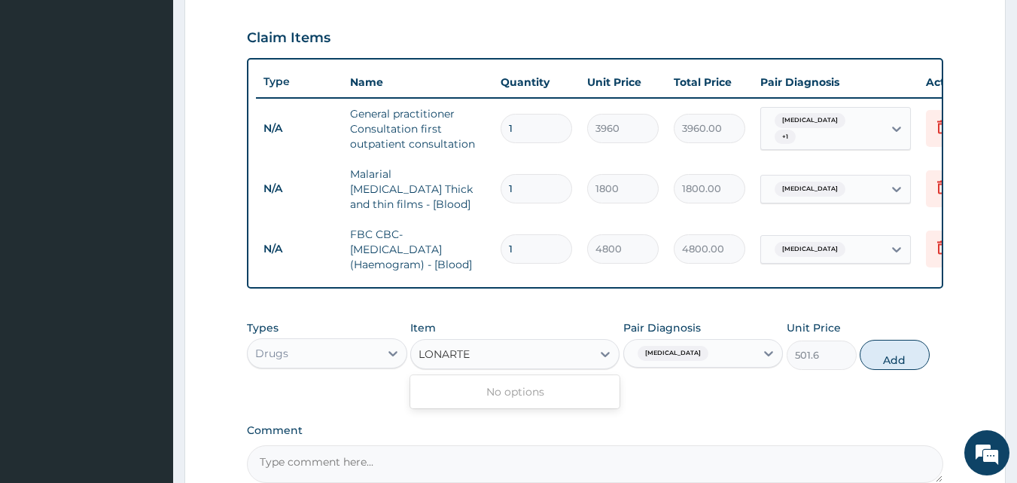
type input "LONART"
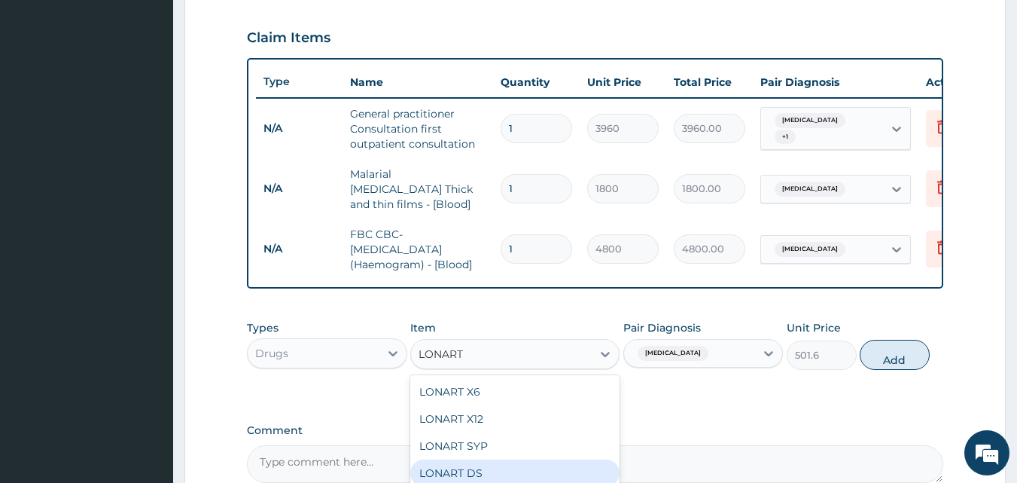
click at [471, 471] on div "LONART DS" at bounding box center [514, 472] width 209 height 27
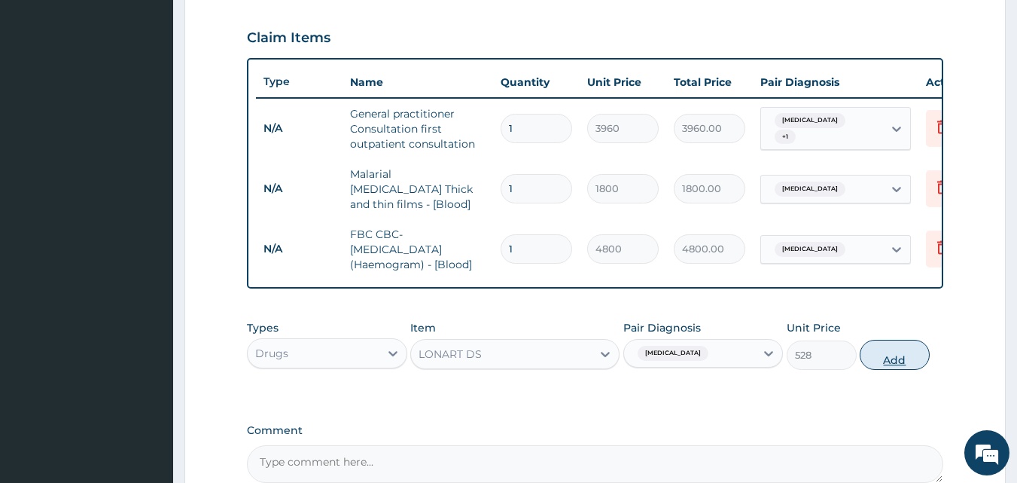
click at [868, 356] on button "Add" at bounding box center [895, 355] width 70 height 30
type input "0"
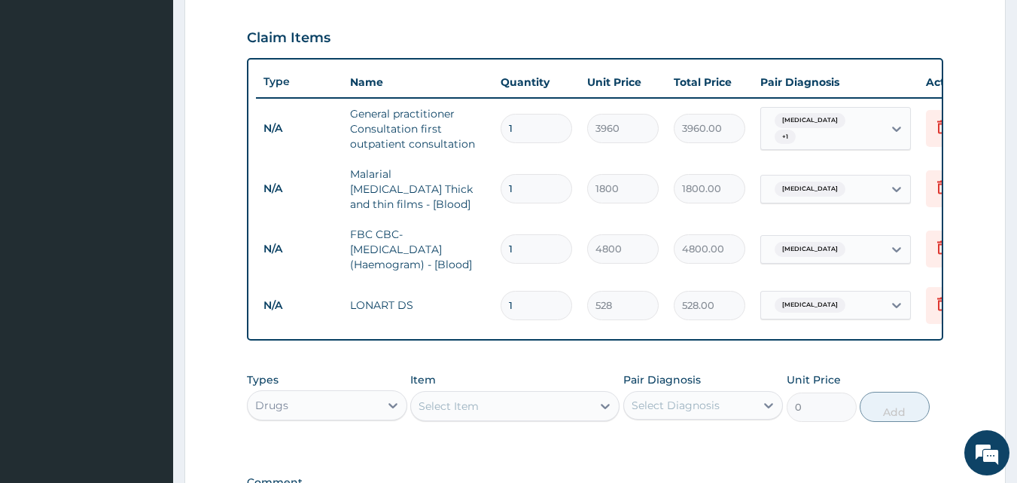
click at [520, 303] on input "1" at bounding box center [537, 305] width 72 height 29
type input "6"
type input "3168.00"
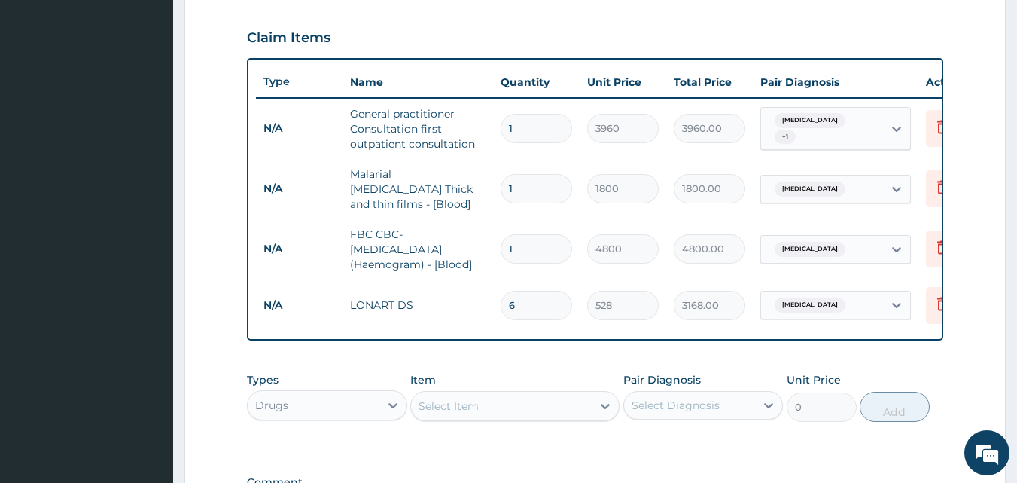
type input "6"
click at [375, 405] on div "Drugs" at bounding box center [314, 405] width 132 height 24
click at [492, 403] on div "Select Item" at bounding box center [501, 406] width 181 height 24
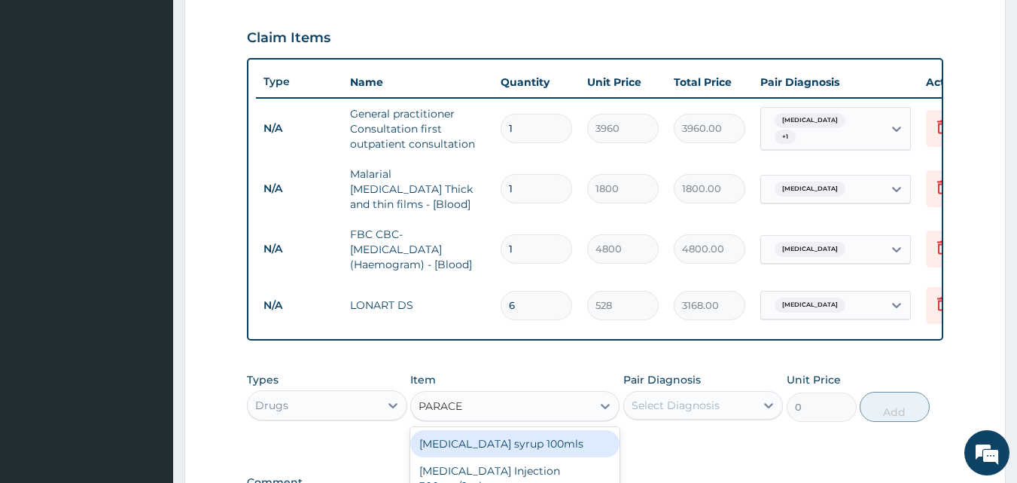
type input "PARACET"
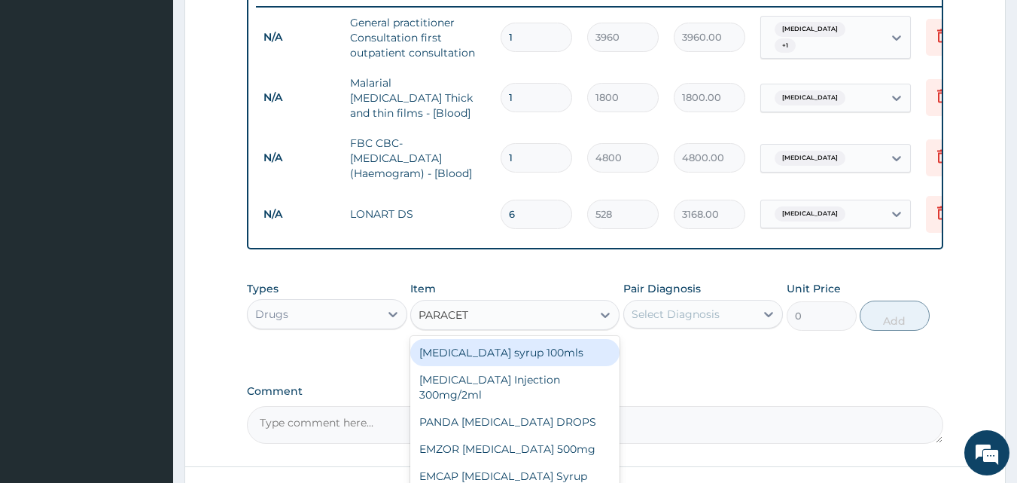
scroll to position [641, 0]
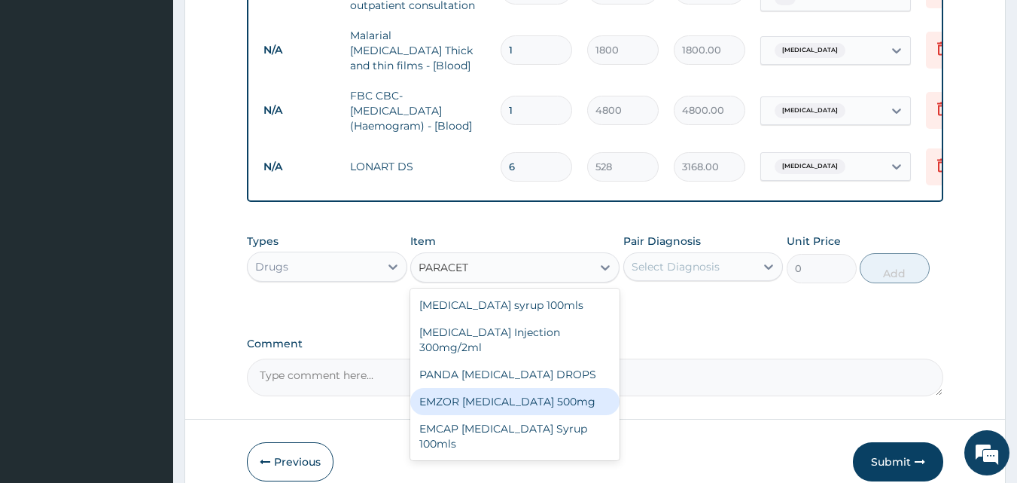
click at [517, 396] on div "EMZOR [MEDICAL_DATA] 500mg" at bounding box center [514, 401] width 209 height 27
type input "26.4"
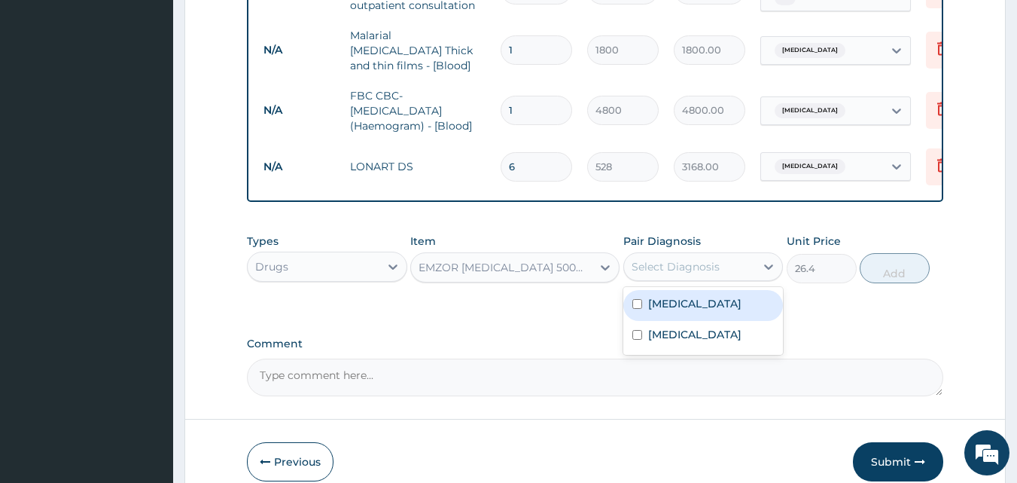
click at [654, 273] on div "Select Diagnosis" at bounding box center [676, 266] width 88 height 15
click at [654, 306] on label "[MEDICAL_DATA]" at bounding box center [694, 303] width 93 height 15
checkbox input "true"
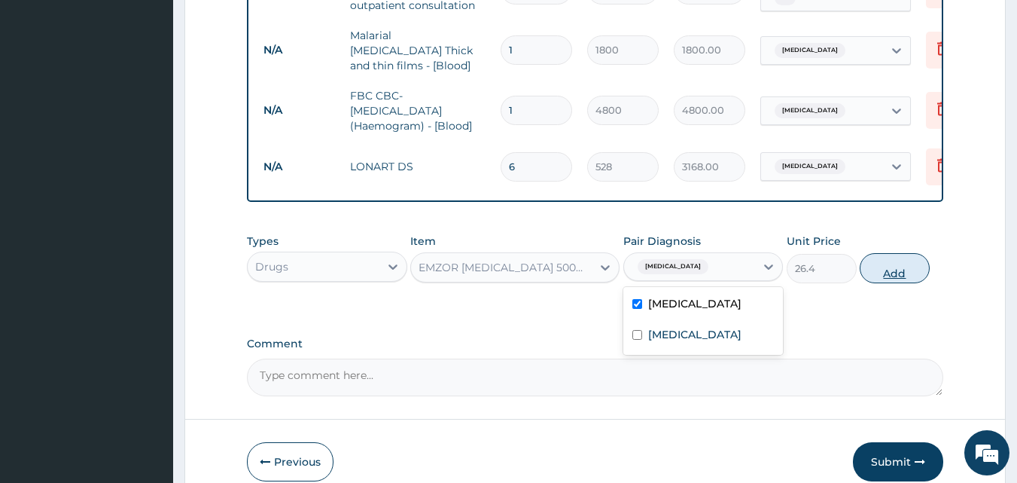
click at [883, 264] on button "Add" at bounding box center [895, 268] width 70 height 30
type input "0"
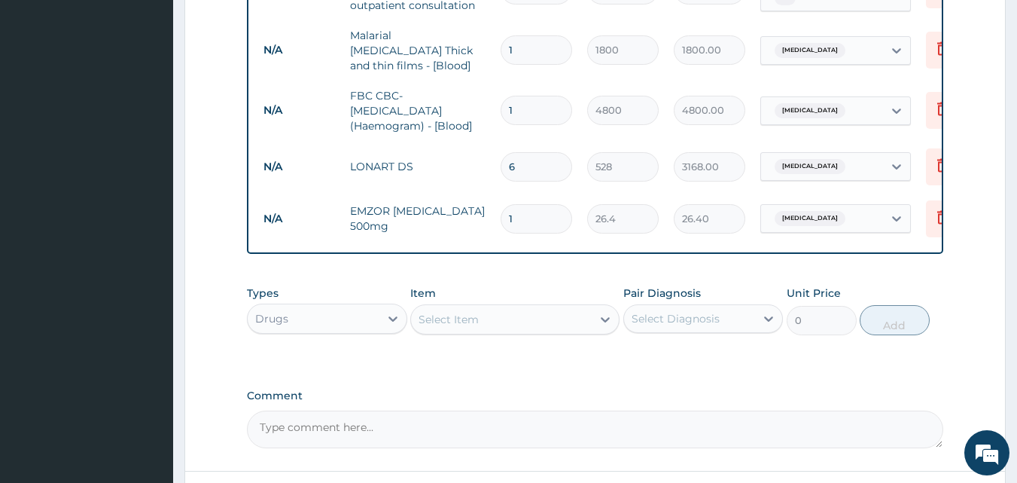
click at [545, 215] on input "1" at bounding box center [537, 218] width 72 height 29
type input "2"
type input "52.80"
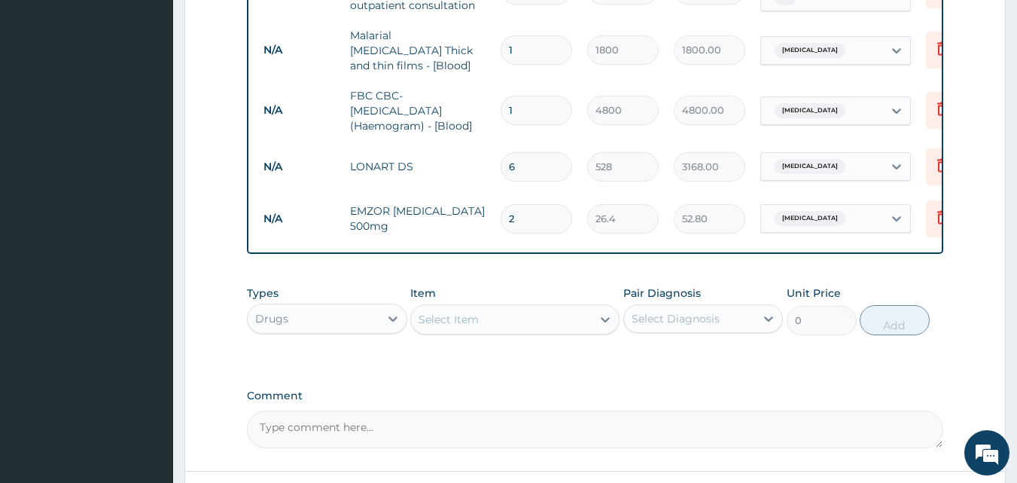
type input "24"
type input "633.60"
type input "24"
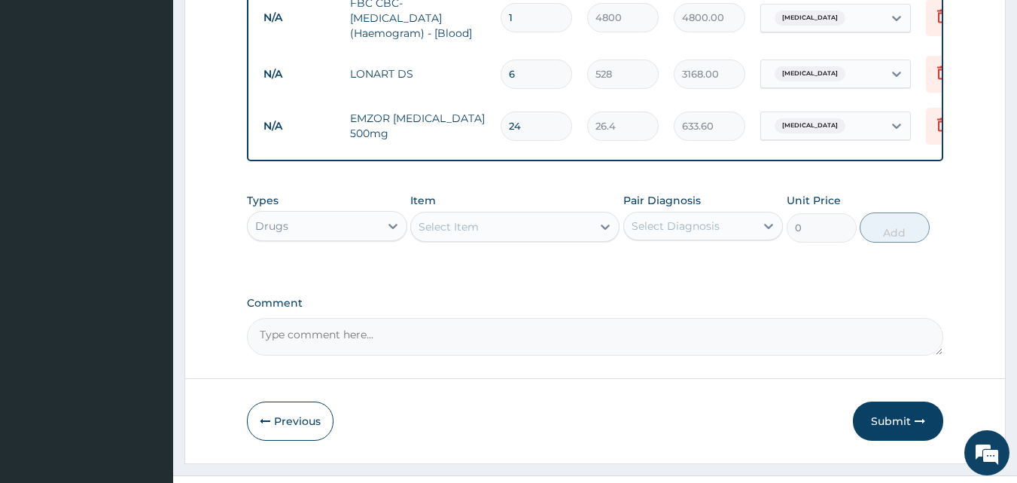
scroll to position [767, 0]
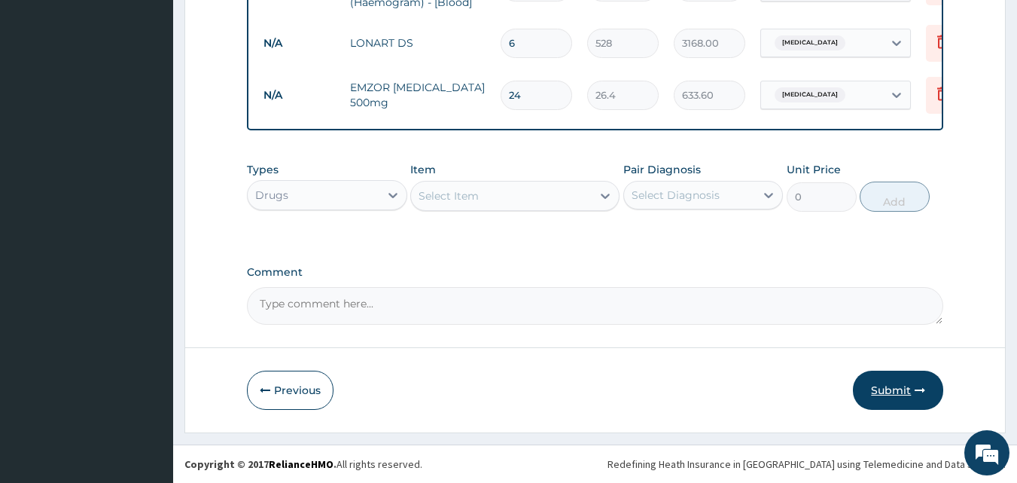
click at [910, 390] on button "Submit" at bounding box center [898, 389] width 90 height 39
